Goal: Task Accomplishment & Management: Use online tool/utility

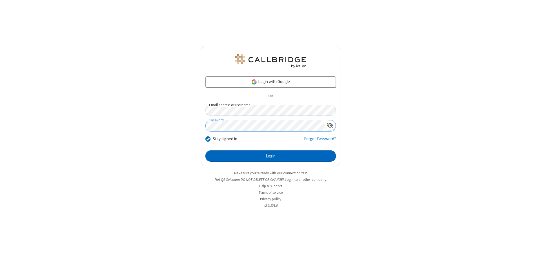
click at [270, 156] on button "Login" at bounding box center [270, 155] width 130 height 11
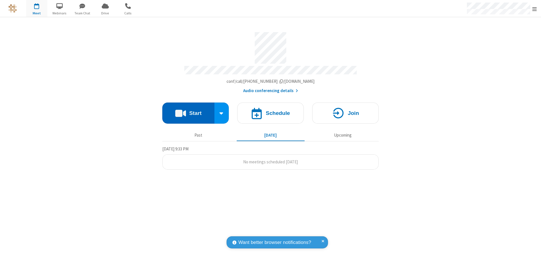
click at [188, 110] on button "Start" at bounding box center [188, 113] width 52 height 21
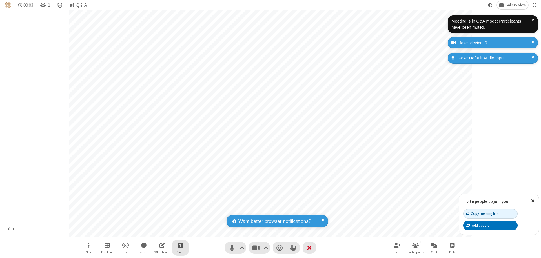
click at [180, 245] on span "Start sharing" at bounding box center [180, 245] width 5 height 7
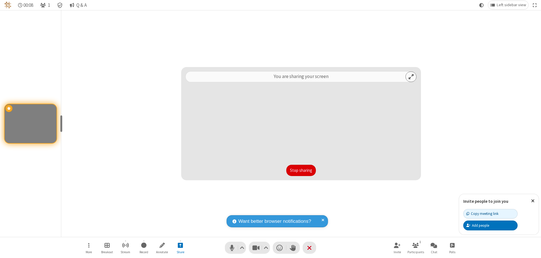
click at [301, 170] on button "Stop sharing" at bounding box center [301, 170] width 30 height 11
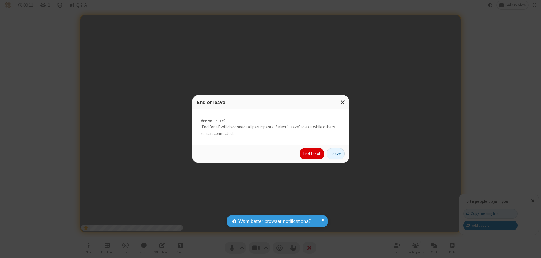
click at [312, 154] on button "End for all" at bounding box center [311, 153] width 25 height 11
